Goal: Task Accomplishment & Management: Manage account settings

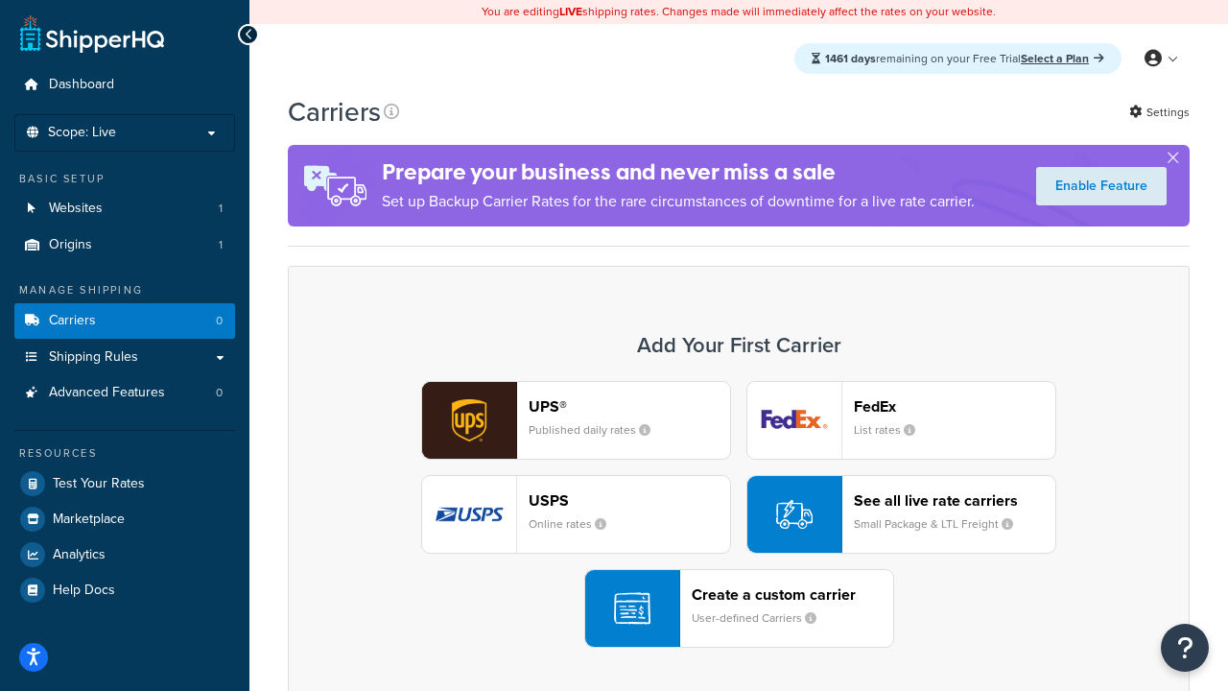
click at [739, 514] on div "UPS® Published daily rates FedEx List rates USPS Online rates See all live rate…" at bounding box center [738, 514] width 861 height 267
click at [954, 406] on header "FedEx" at bounding box center [954, 406] width 201 height 18
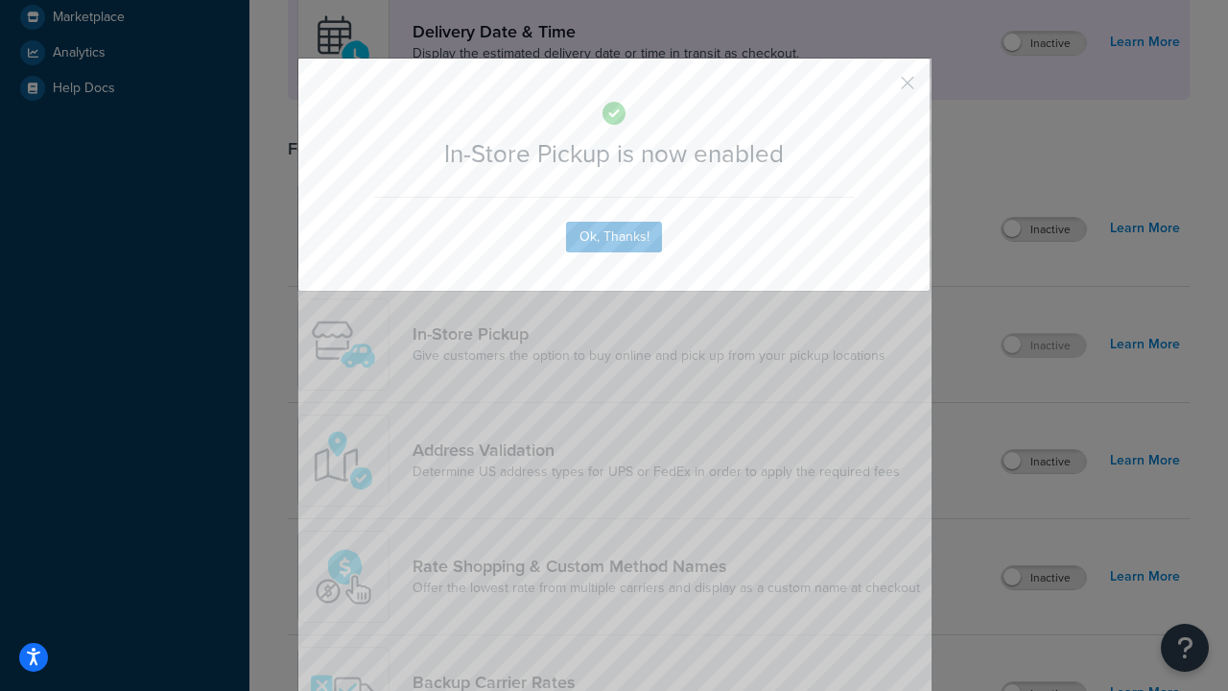
scroll to position [538, 0]
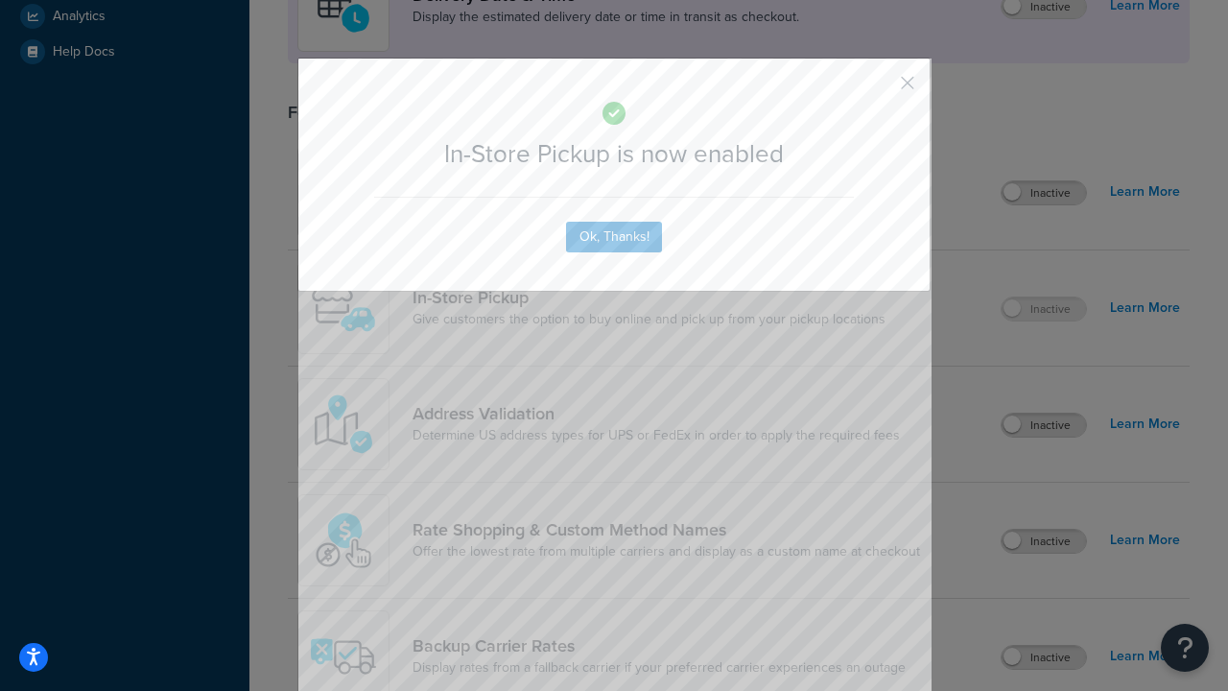
click at [879, 89] on button "button" at bounding box center [879, 89] width 5 height 5
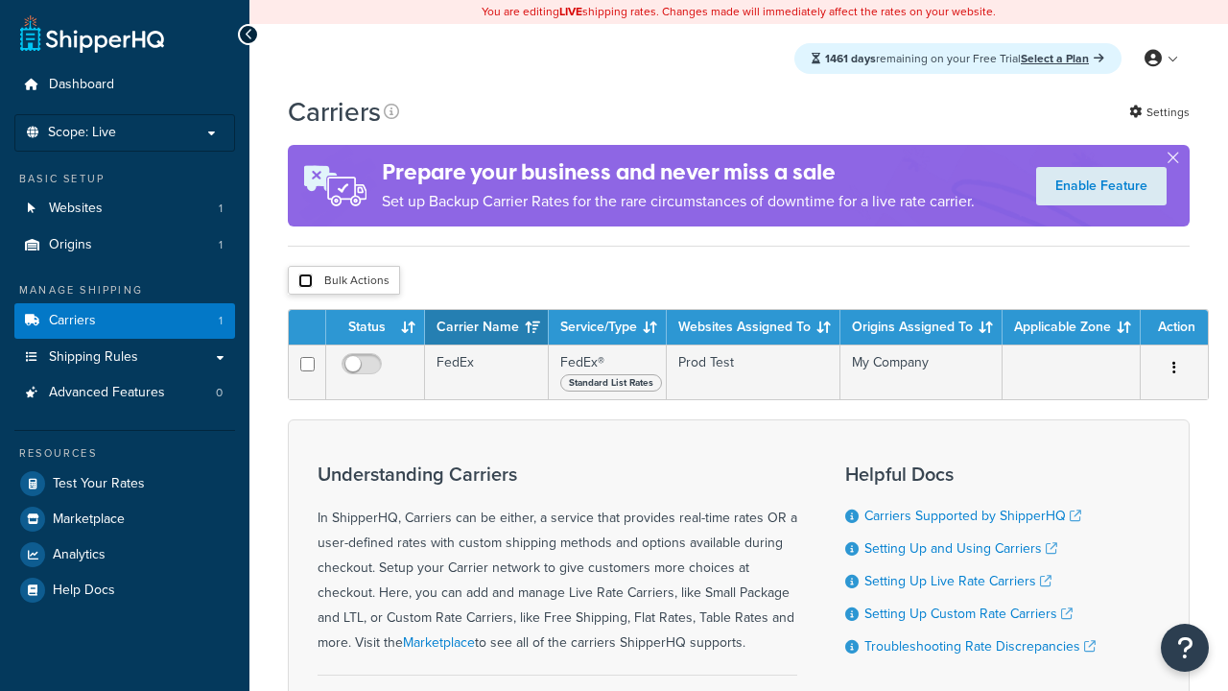
click at [305, 283] on input "checkbox" at bounding box center [305, 280] width 14 height 14
checkbox input "true"
click at [0, 0] on button "Delete" at bounding box center [0, 0] width 0 height 0
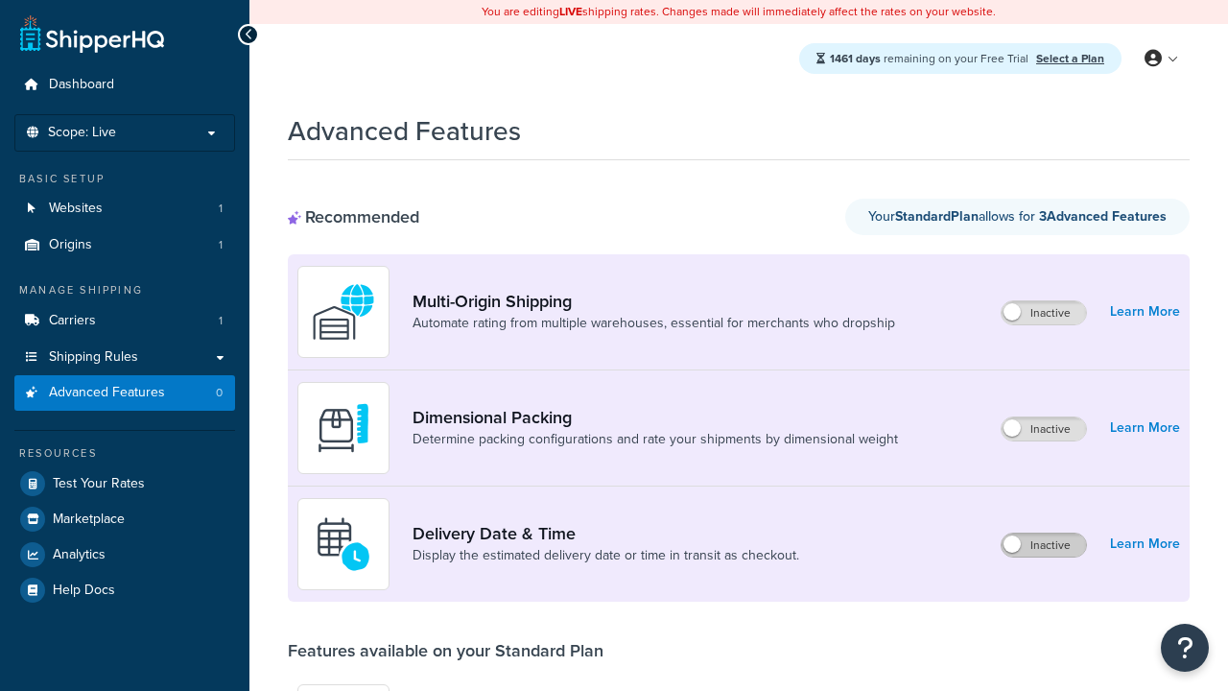
click at [1044, 545] on label "Inactive" at bounding box center [1043, 544] width 84 height 23
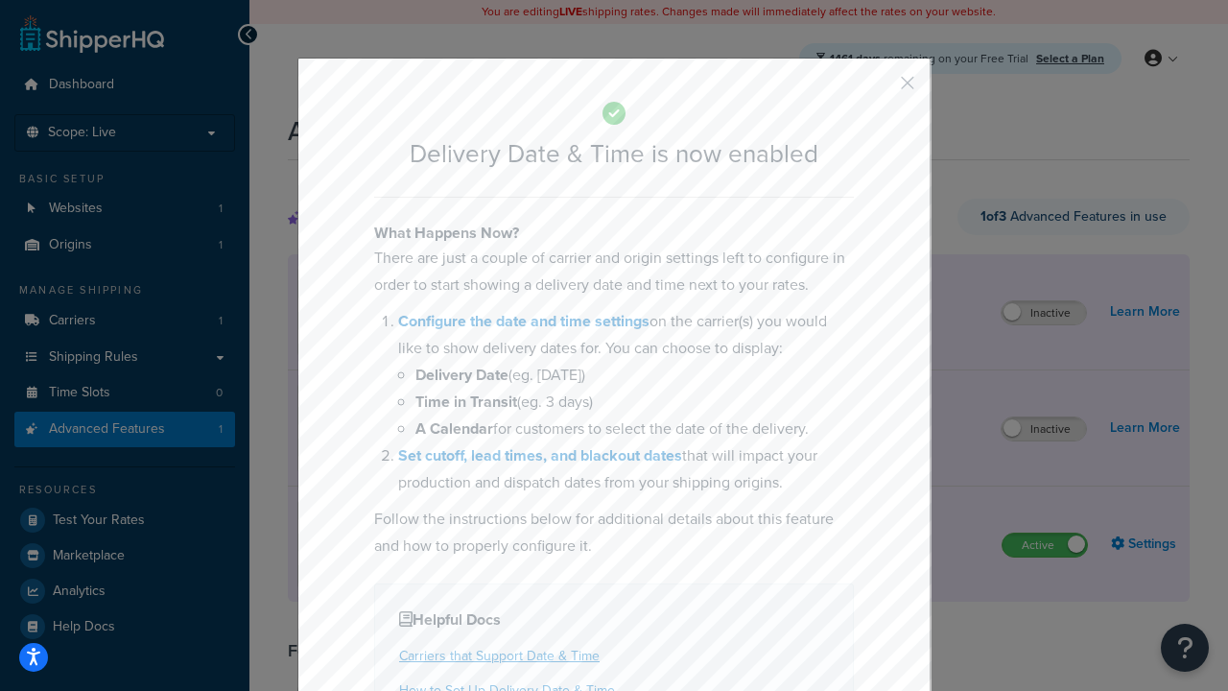
click at [879, 87] on button "button" at bounding box center [879, 89] width 5 height 5
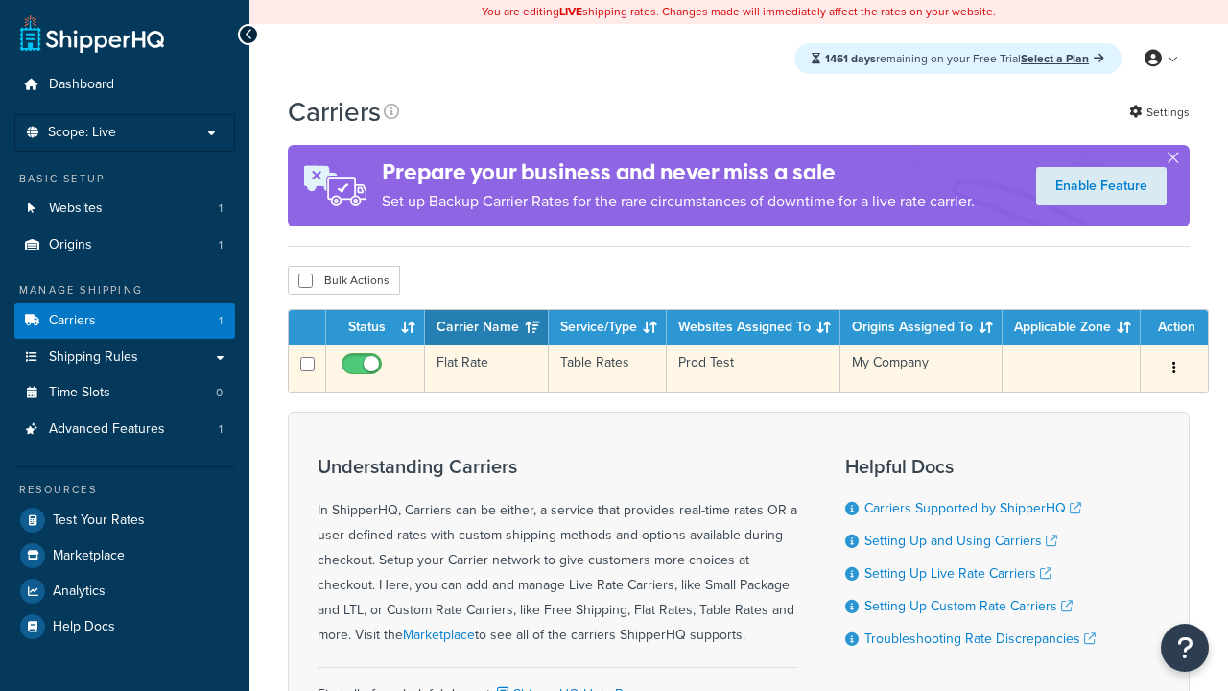
click at [486, 368] on td "Flat Rate" at bounding box center [487, 367] width 124 height 47
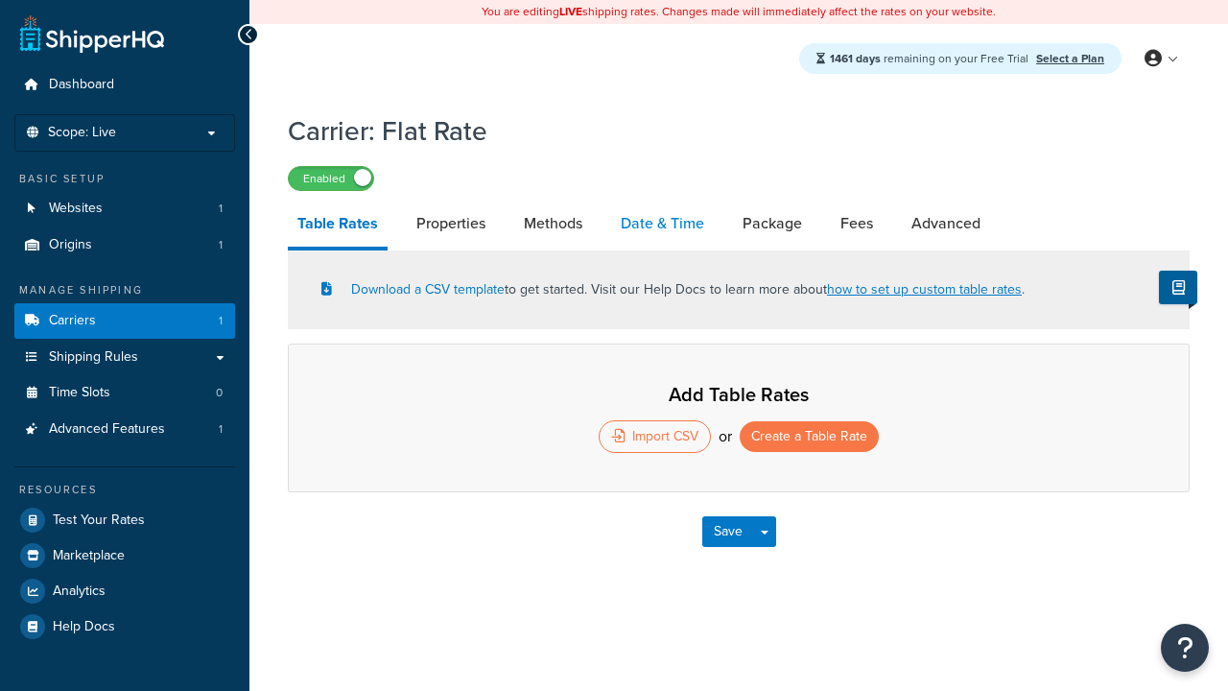
click at [662, 224] on link "Date & Time" at bounding box center [662, 223] width 103 height 46
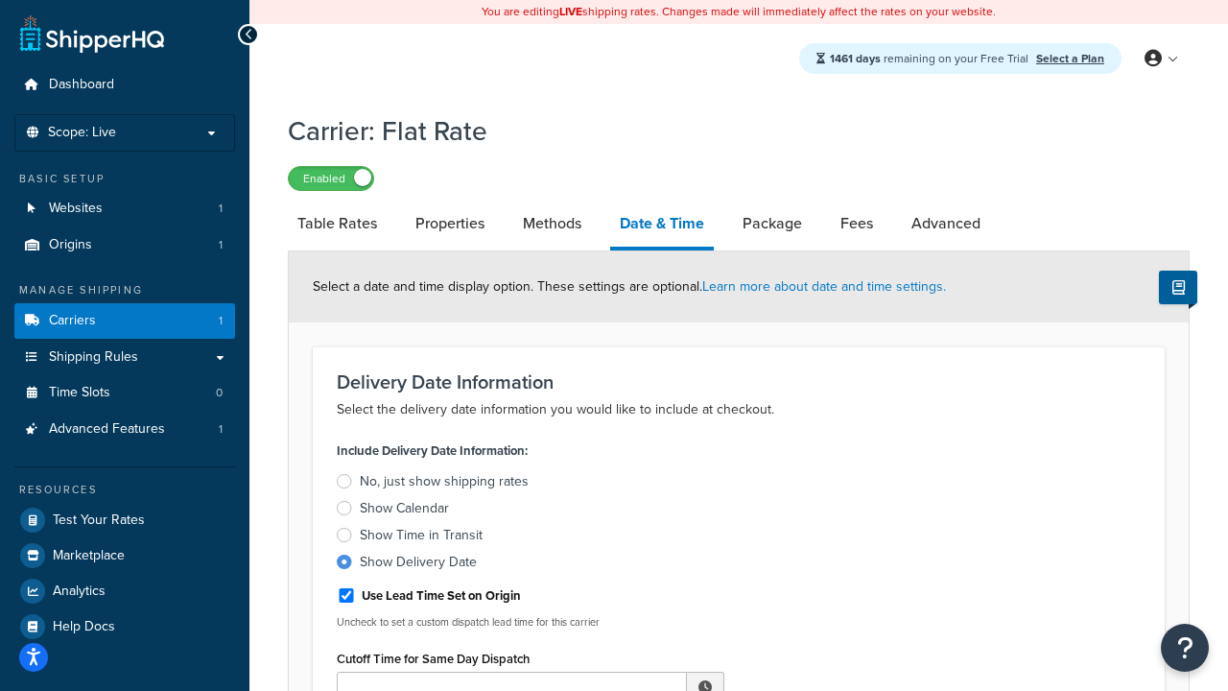
click at [418, 565] on div "Show Delivery Date" at bounding box center [418, 562] width 117 height 19
click at [0, 0] on input "Show Delivery Date" at bounding box center [0, 0] width 0 height 0
type input "11:00 AM"
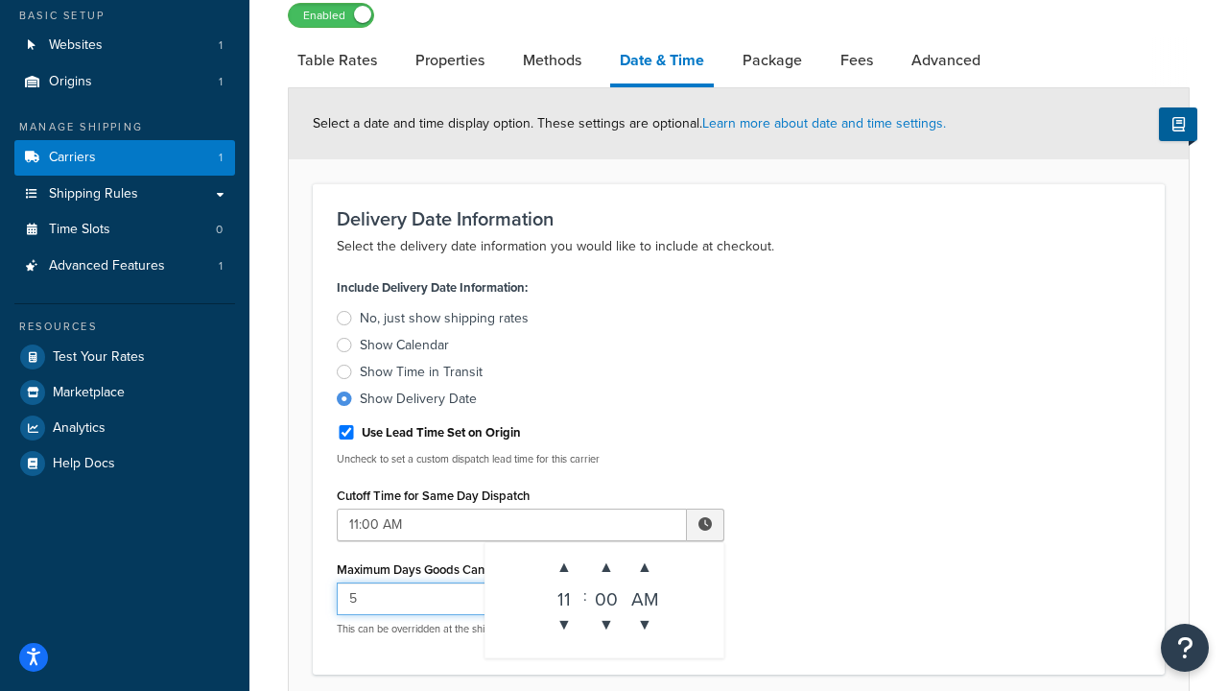
type input "5"
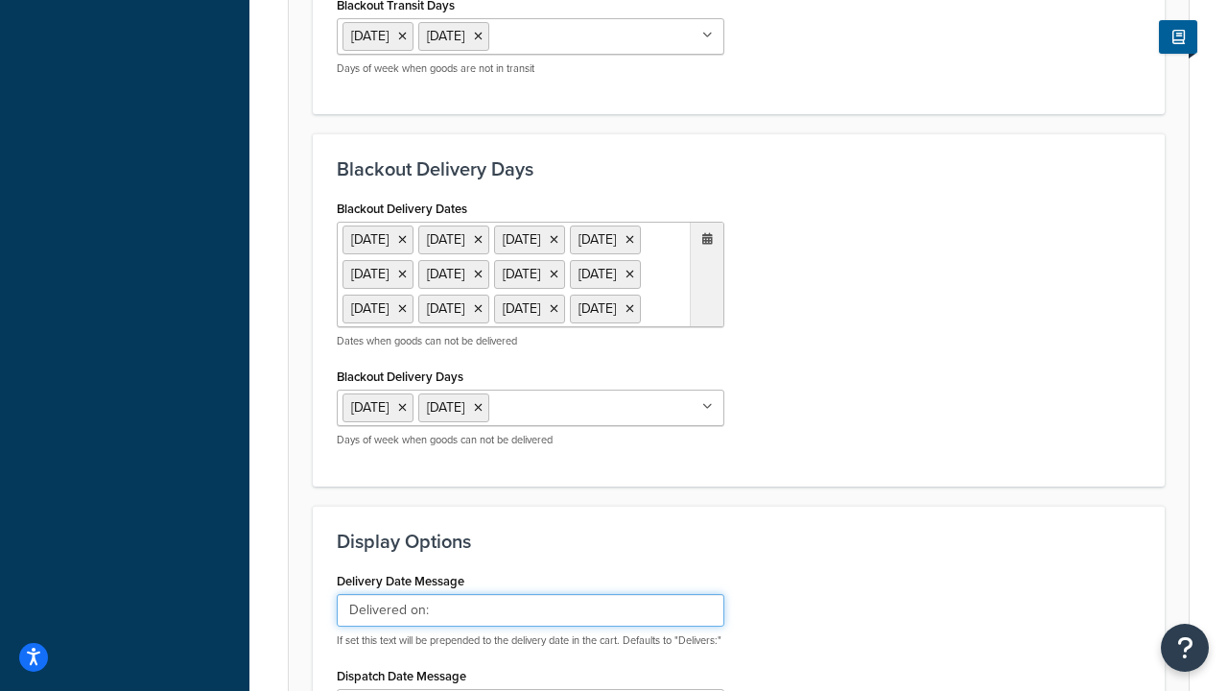
type input "Delivered on:"
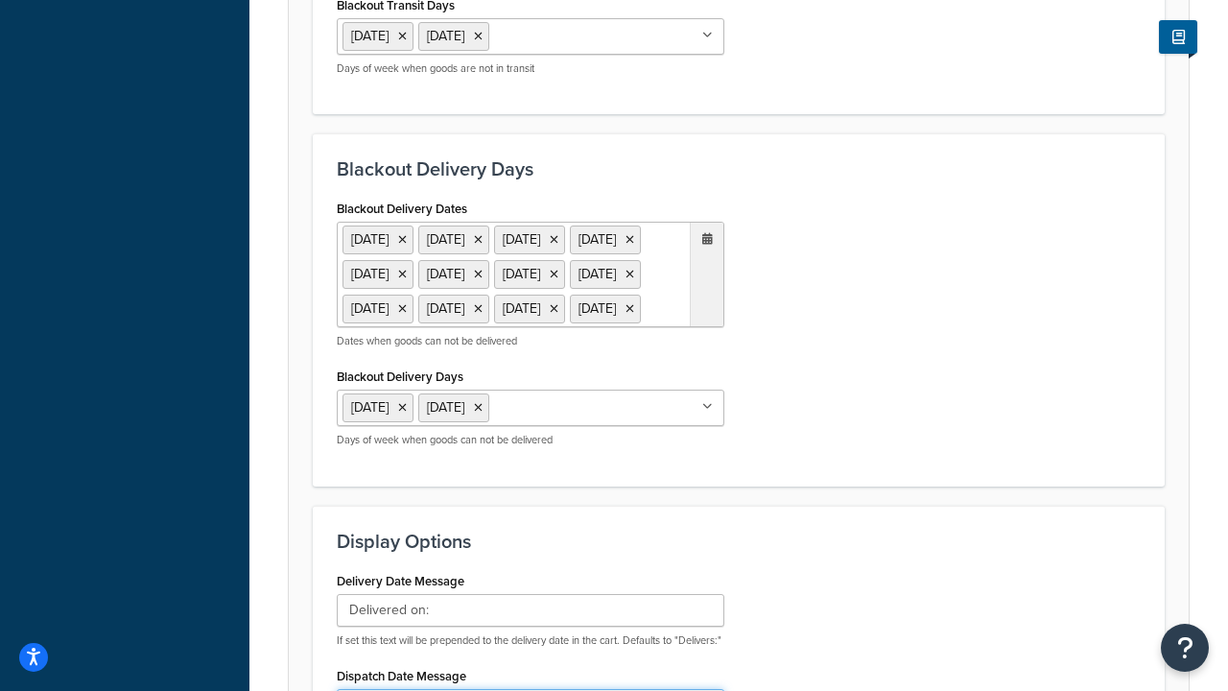
type input "Default Dispatch Message"
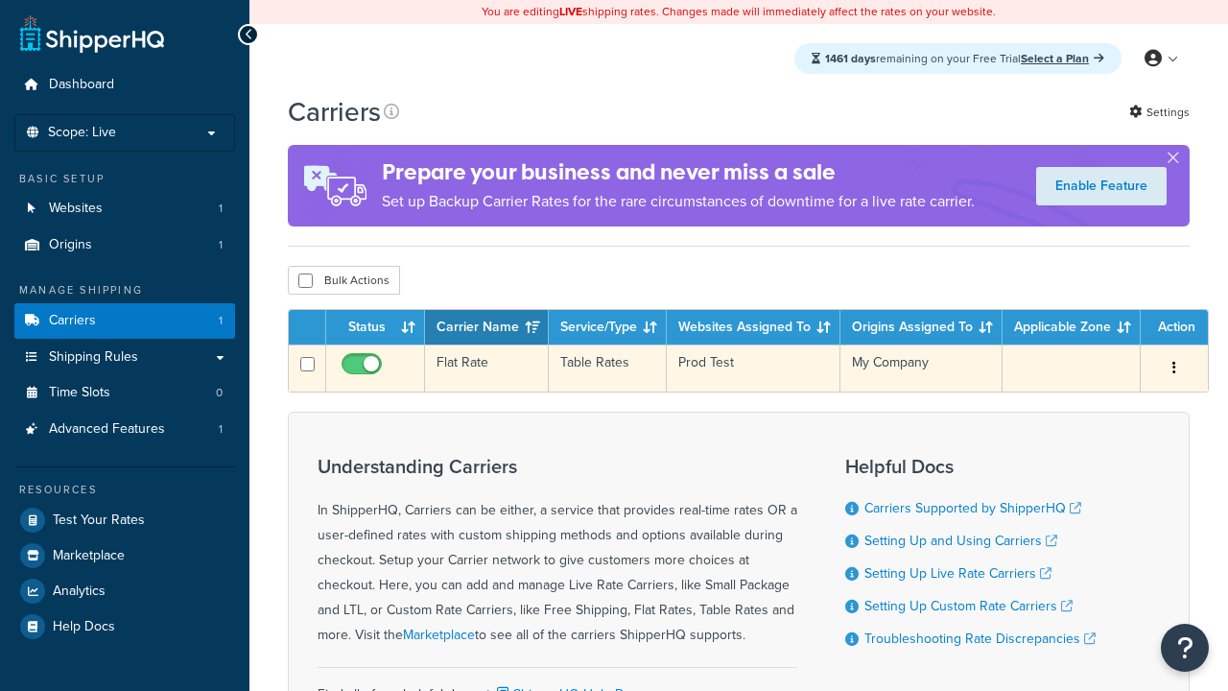
click at [486, 368] on td "Flat Rate" at bounding box center [487, 367] width 124 height 47
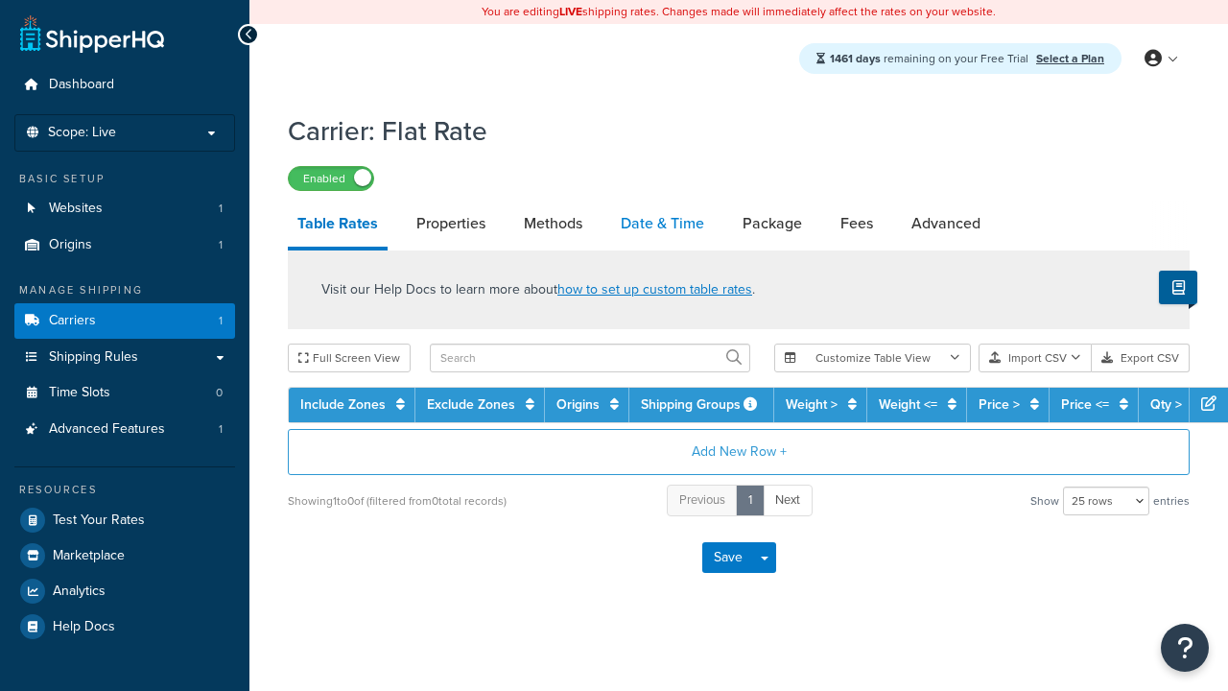
click at [662, 224] on link "Date & Time" at bounding box center [662, 223] width 103 height 46
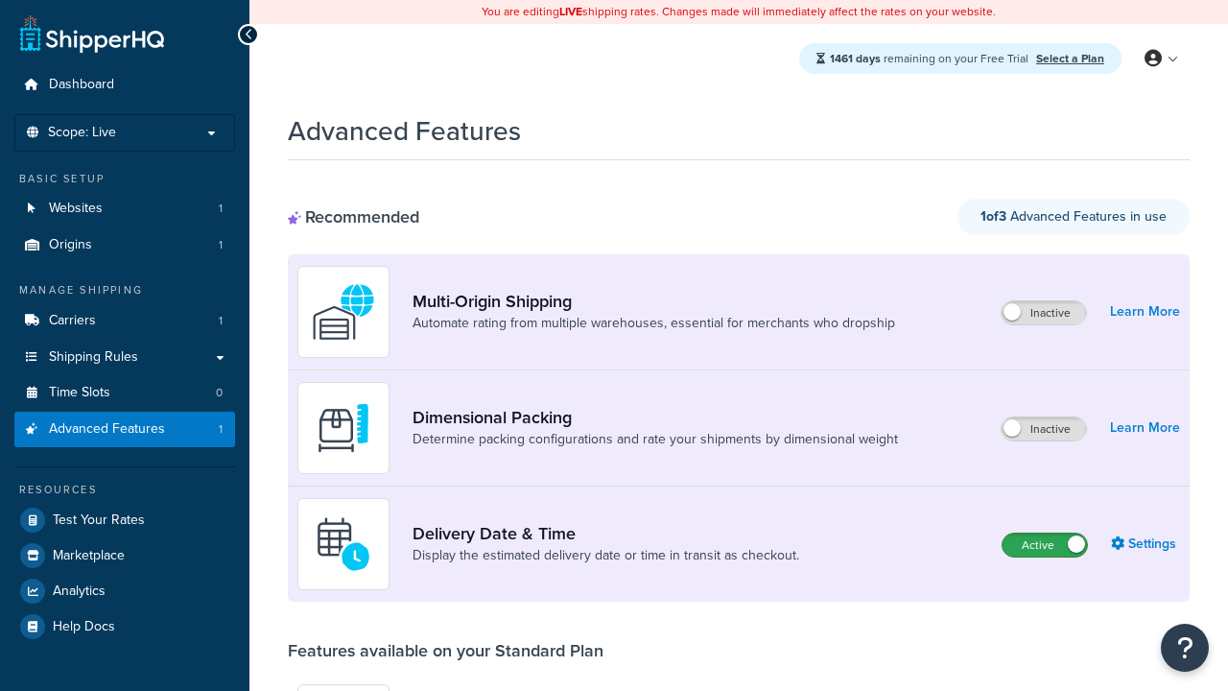
click at [1045, 545] on label "Active" at bounding box center [1044, 544] width 84 height 23
